Goal: Information Seeking & Learning: Learn about a topic

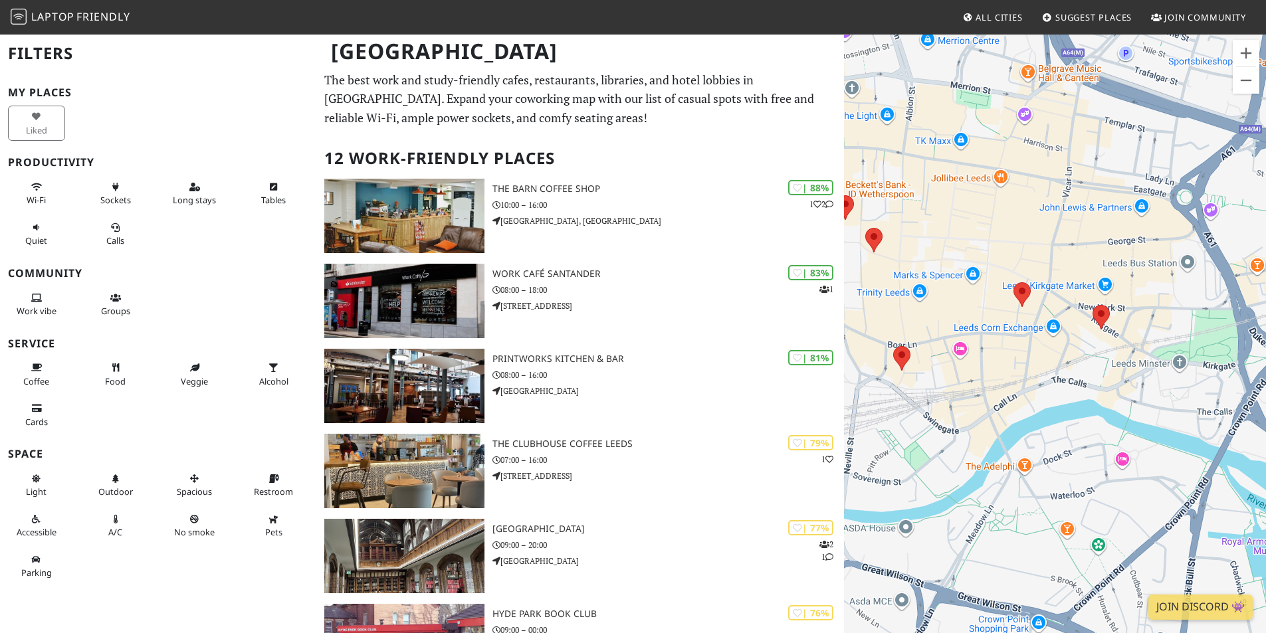
drag, startPoint x: 1150, startPoint y: 441, endPoint x: 1000, endPoint y: 394, distance: 156.8
click at [1000, 399] on div at bounding box center [1055, 349] width 422 height 633
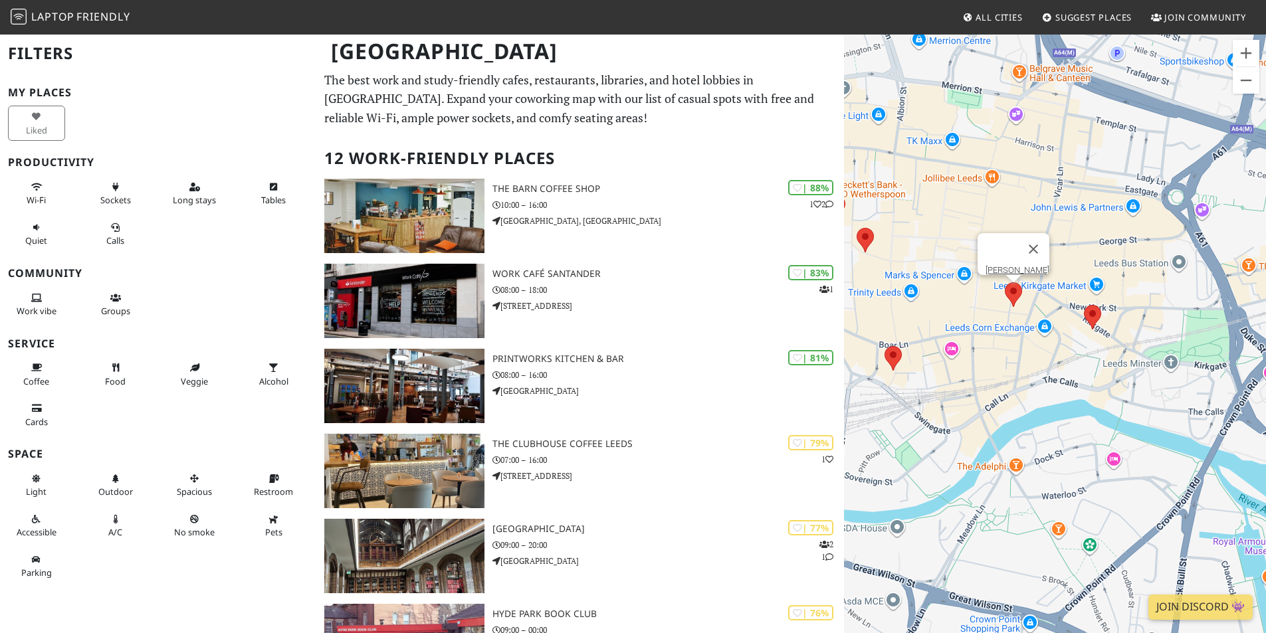
click at [1005, 282] on area at bounding box center [1005, 282] width 0 height 0
click at [34, 238] on span "Quiet" at bounding box center [36, 241] width 22 height 12
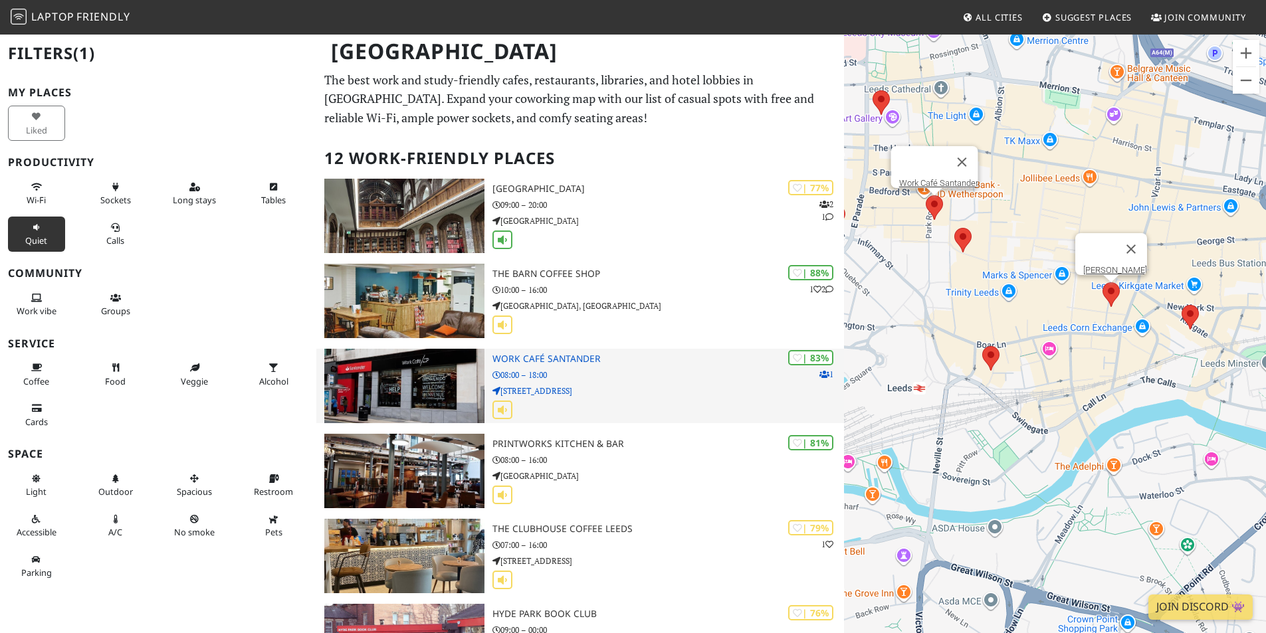
click at [439, 394] on img at bounding box center [404, 386] width 160 height 74
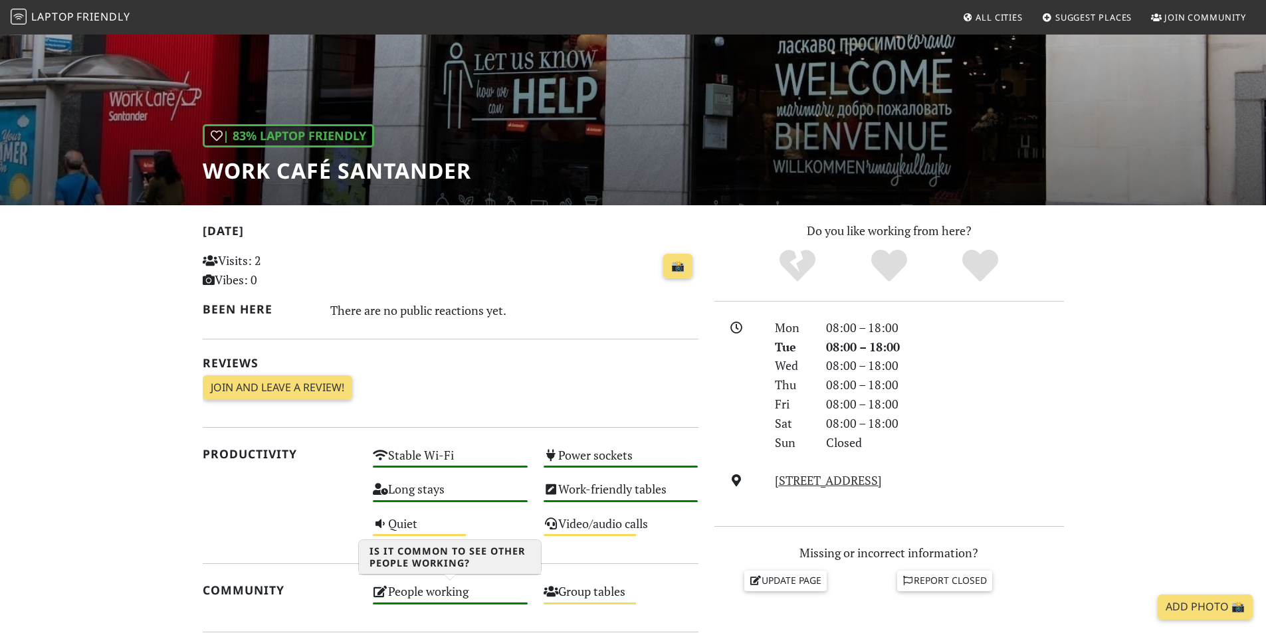
scroll to position [90, 0]
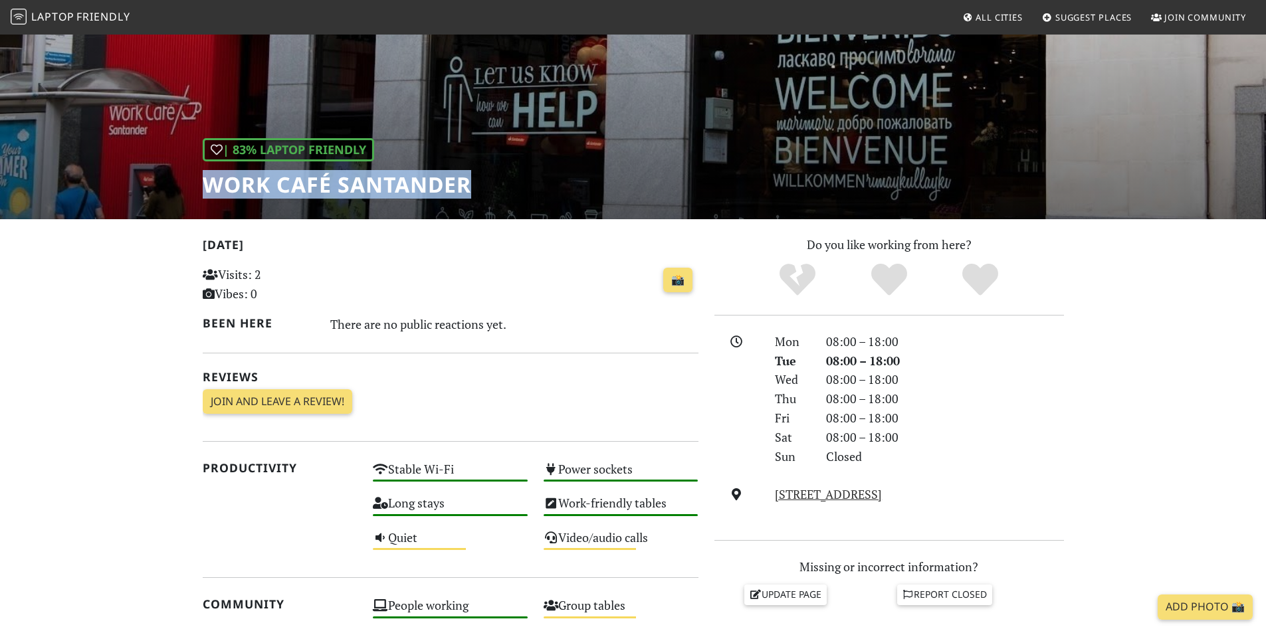
drag, startPoint x: 532, startPoint y: 200, endPoint x: 209, endPoint y: 185, distance: 324.0
click at [209, 185] on div "| 83% Laptop Friendly Work Café Santander" at bounding box center [633, 81] width 1266 height 277
copy h1 "Work Café Santander"
